Goal: Register for event/course

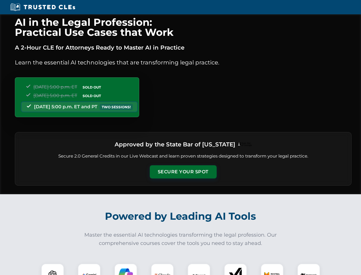
click at [183, 172] on button "Secure Your Spot" at bounding box center [183, 171] width 67 height 13
click at [53, 269] on img at bounding box center [52, 274] width 17 height 17
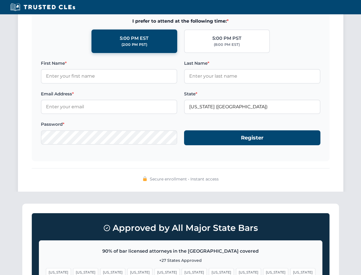
click at [209, 269] on span "[US_STATE]" at bounding box center [221, 272] width 25 height 8
click at [264, 269] on span "[US_STATE]" at bounding box center [276, 272] width 25 height 8
